Goal: Information Seeking & Learning: Learn about a topic

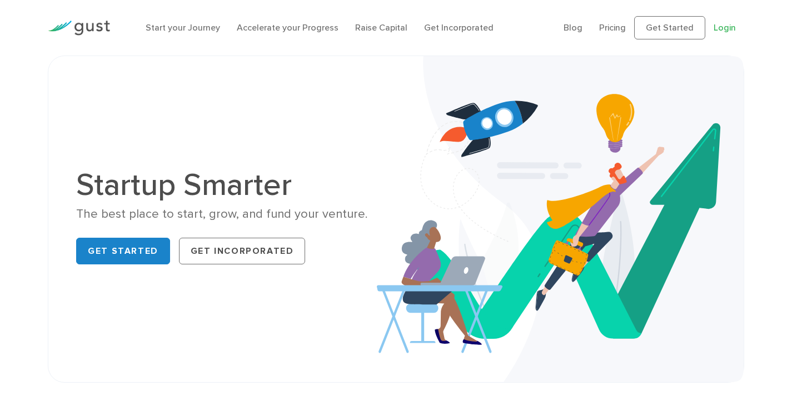
click at [717, 29] on link "Login" at bounding box center [724, 27] width 22 height 11
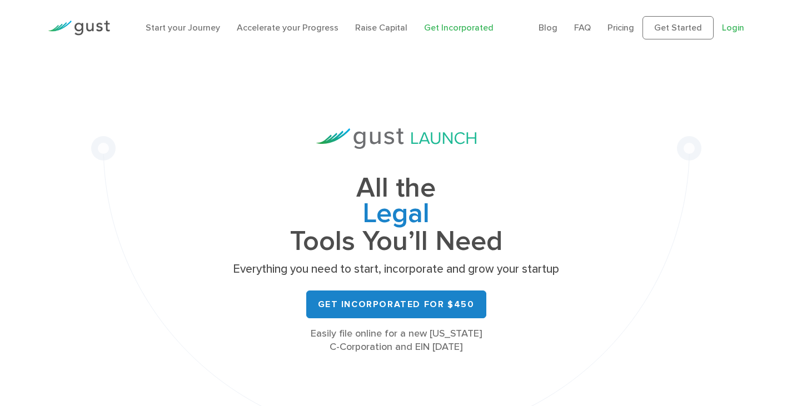
click at [740, 26] on link "Login" at bounding box center [733, 27] width 22 height 11
click at [413, 129] on img at bounding box center [396, 138] width 160 height 21
click at [680, 28] on link "Get Started" at bounding box center [677, 27] width 71 height 23
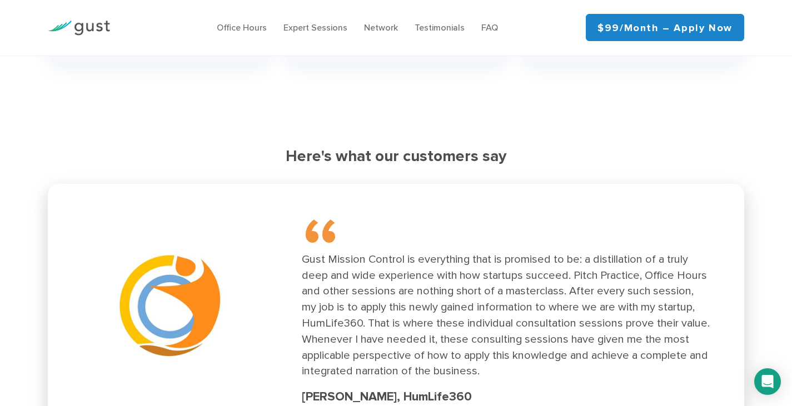
scroll to position [1611, 0]
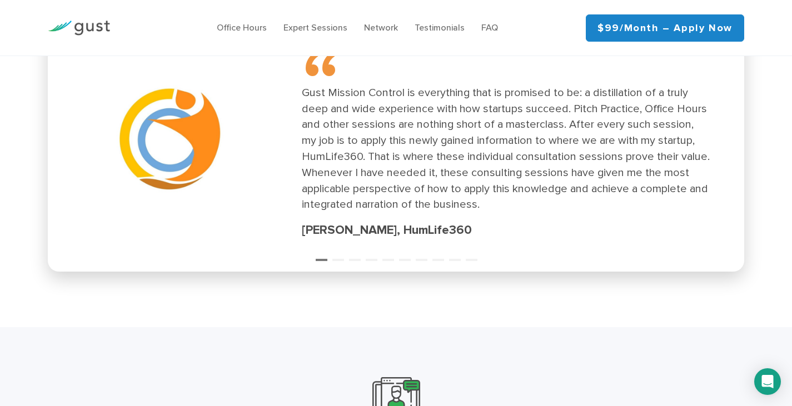
click at [596, 123] on div "Gust Mission Control is everything that is promised to be: a distillation of a …" at bounding box center [506, 149] width 408 height 128
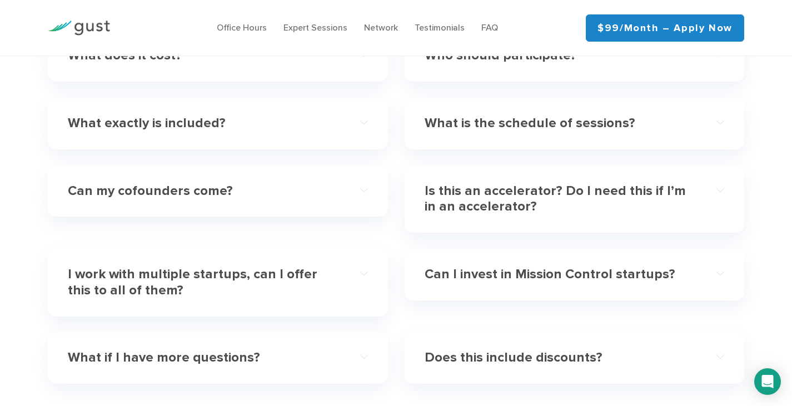
scroll to position [3205, 0]
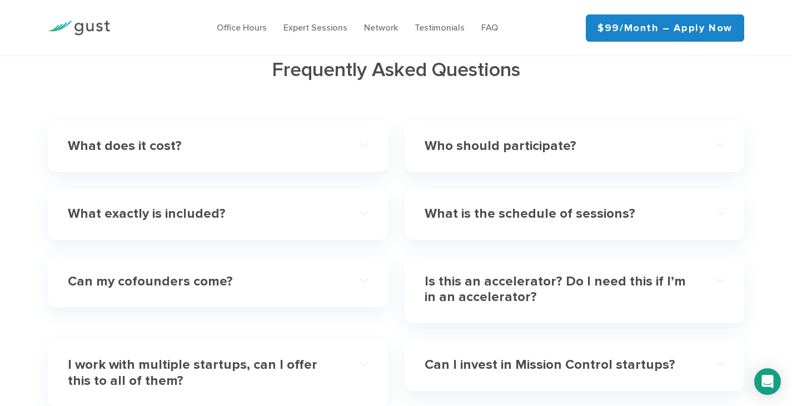
click at [498, 206] on h4 "What is the schedule of sessions?" at bounding box center [558, 214] width 269 height 16
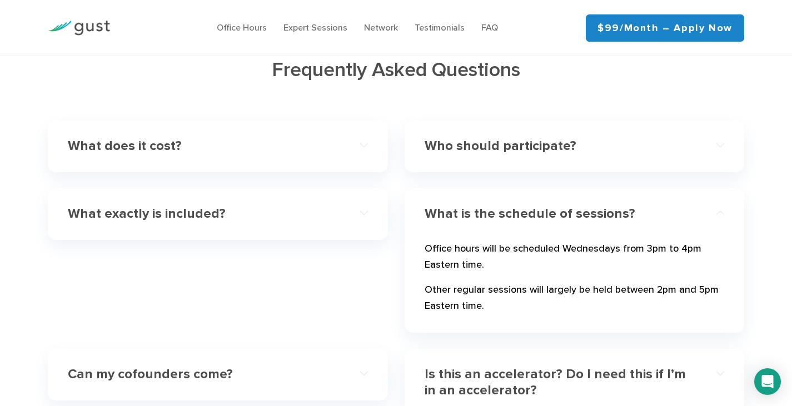
click at [471, 138] on h4 "Who should participate?" at bounding box center [558, 146] width 269 height 16
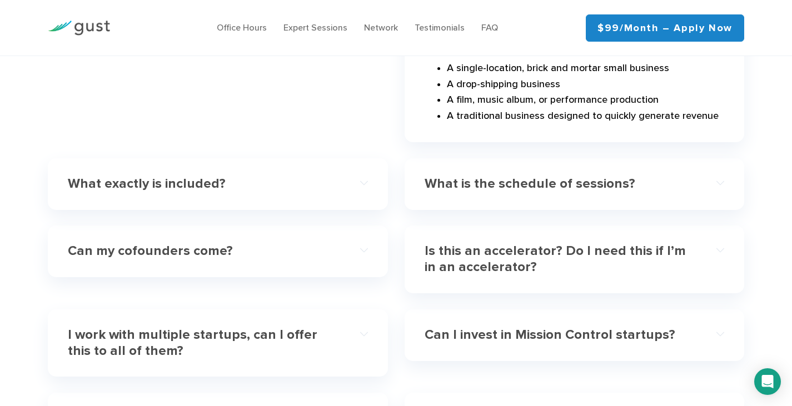
scroll to position [3538, 0]
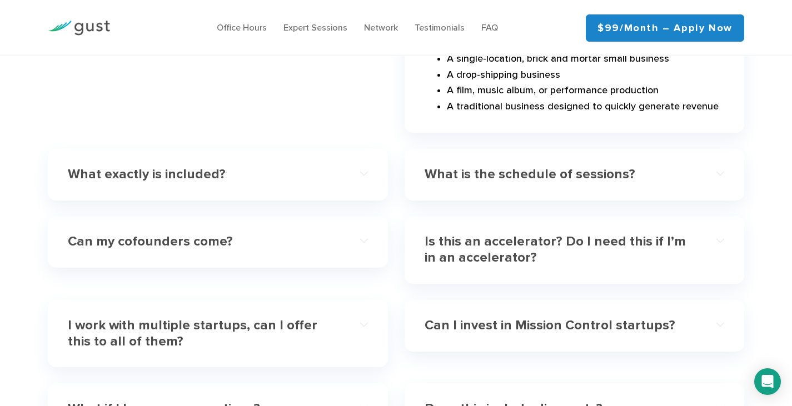
click at [488, 234] on h4 "Is this an accelerator? Do I need this if I’m in an accelerator?" at bounding box center [558, 250] width 269 height 32
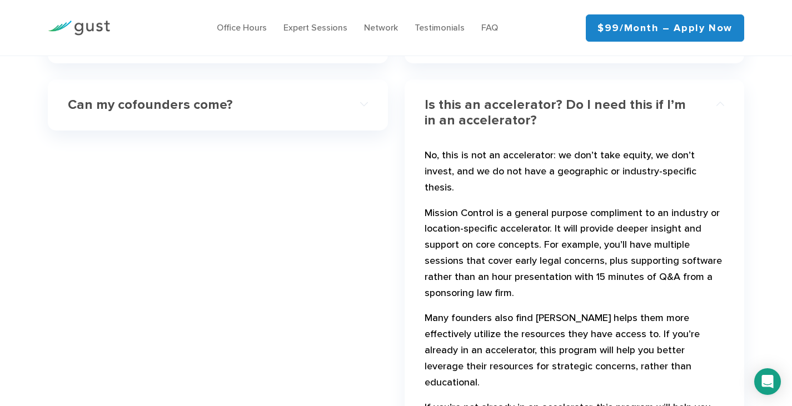
scroll to position [3372, 0]
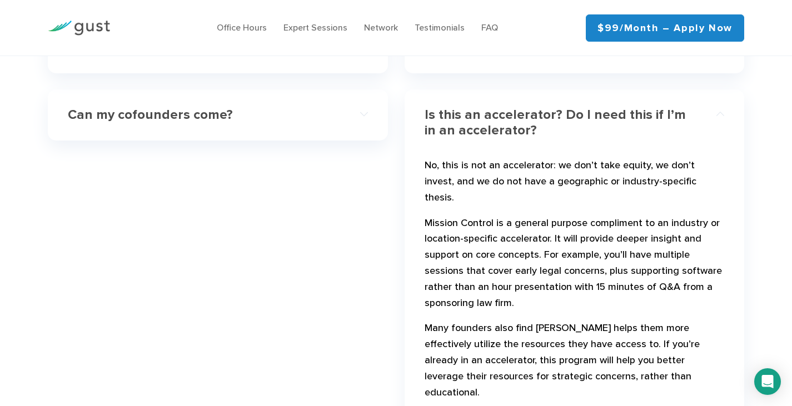
click at [203, 112] on div "Can my cofounders come?" at bounding box center [217, 115] width 299 height 34
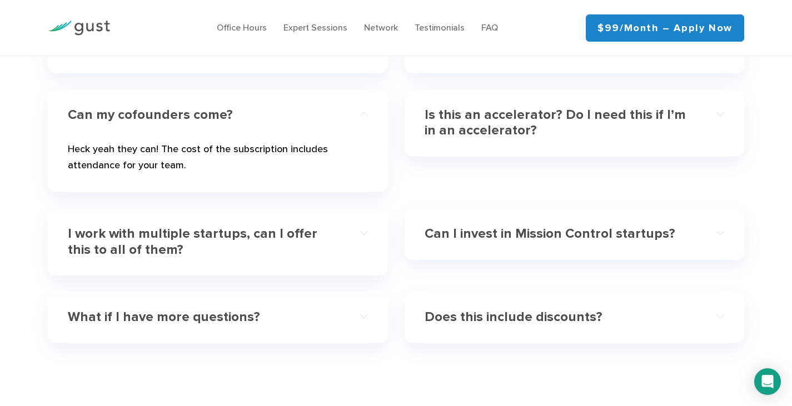
click at [200, 107] on h4 "Can my cofounders come?" at bounding box center [202, 115] width 269 height 16
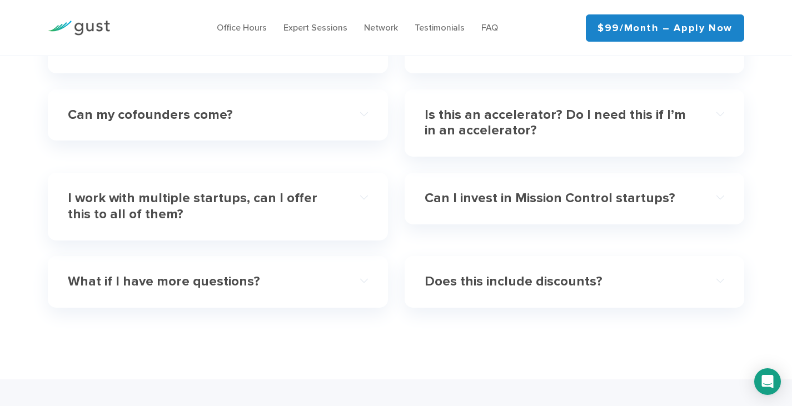
click at [234, 191] on h4 "I work with multiple startups, can I offer this to all of them?" at bounding box center [202, 207] width 269 height 32
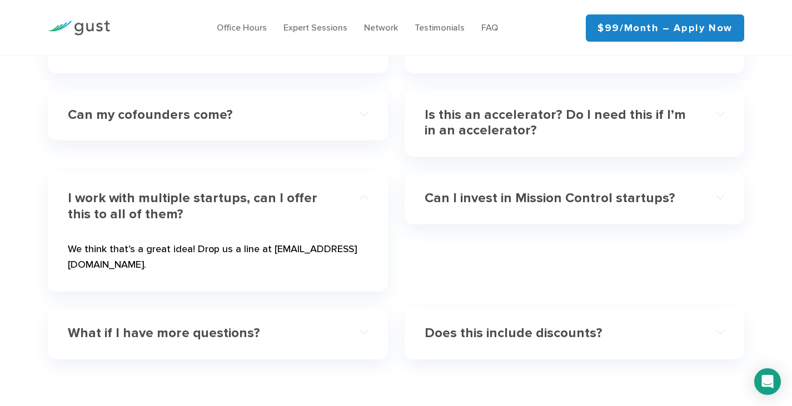
click at [225, 326] on h4 "What if I have more questions?" at bounding box center [202, 334] width 269 height 16
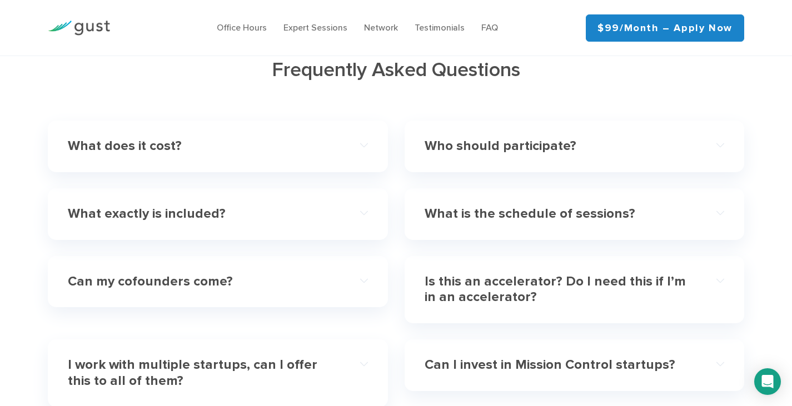
scroll to position [3150, 0]
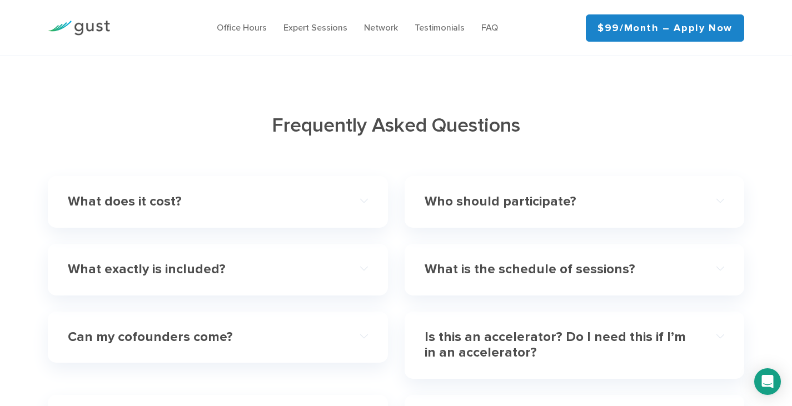
click at [128, 194] on h4 "What does it cost?" at bounding box center [202, 202] width 269 height 16
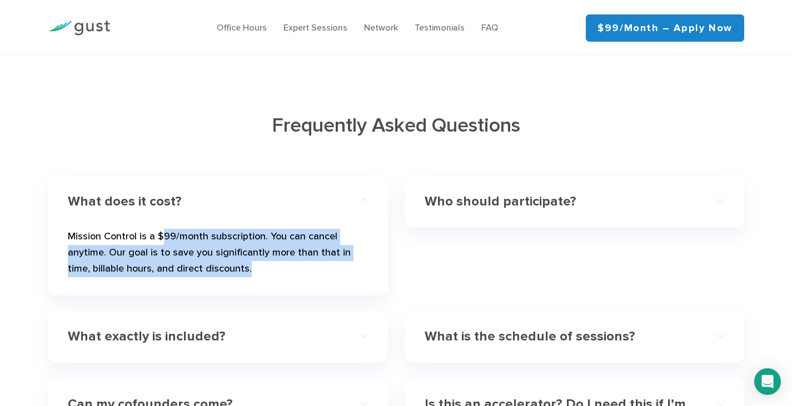
drag, startPoint x: 160, startPoint y: 215, endPoint x: 259, endPoint y: 247, distance: 104.0
click at [259, 247] on p "Mission Control is a $99/month subscription. You can cancel anytime. Our goal i…" at bounding box center [217, 255] width 299 height 52
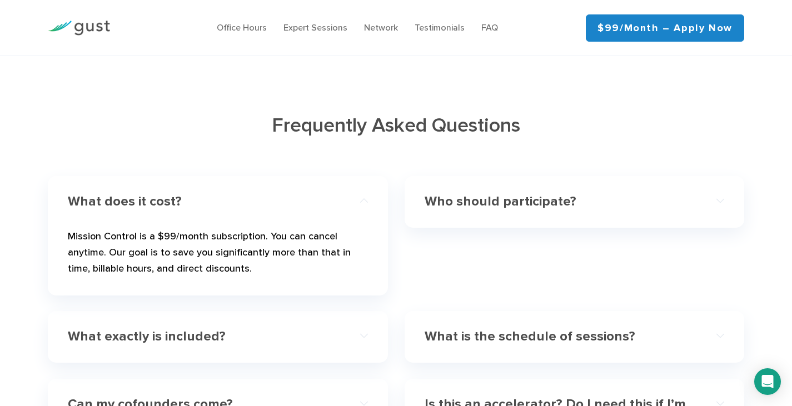
click at [201, 329] on h4 "What exactly is included?" at bounding box center [202, 337] width 269 height 16
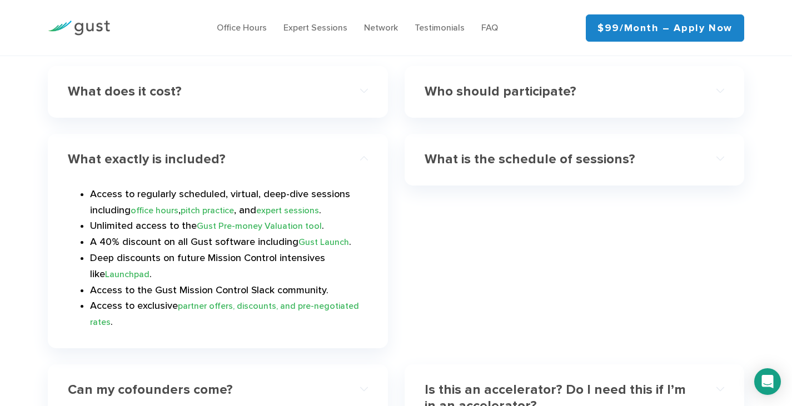
scroll to position [3038, 0]
